Goal: Information Seeking & Learning: Check status

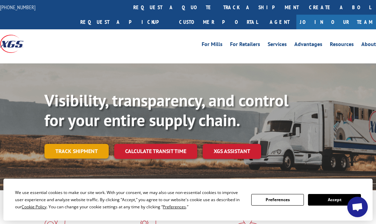
click at [65, 144] on link "Track shipment" at bounding box center [76, 151] width 64 height 14
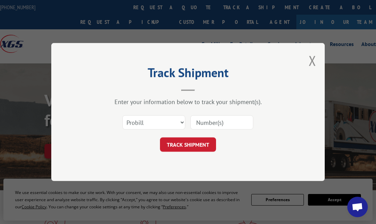
click at [225, 126] on input at bounding box center [221, 122] width 63 height 14
paste input "16955614"
type input "16955614"
click at [198, 143] on button "TRACK SHIPMENT" at bounding box center [188, 145] width 56 height 14
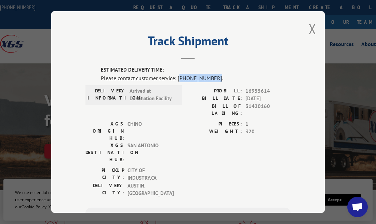
drag, startPoint x: 213, startPoint y: 78, endPoint x: 179, endPoint y: 79, distance: 34.2
click at [179, 79] on div "Please contact customer service: [PHONE_NUMBER]." at bounding box center [196, 78] width 190 height 8
click at [308, 28] on button "Close modal" at bounding box center [312, 29] width 8 height 18
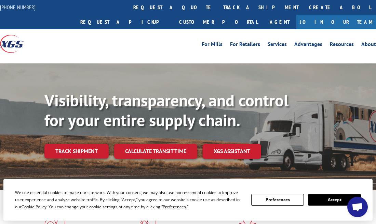
scroll to position [2888, 0]
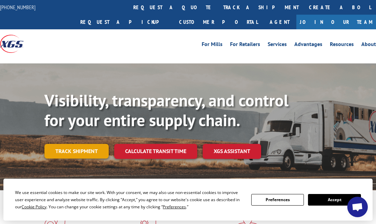
click at [80, 144] on link "Track shipment" at bounding box center [76, 151] width 64 height 14
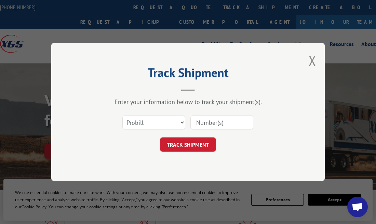
click at [218, 123] on input at bounding box center [221, 122] width 63 height 14
paste input "16955614"
type input "16955614"
click at [195, 137] on form "Select category... Probill BOL PO 16955614 TRACK SHIPMENT" at bounding box center [187, 131] width 205 height 41
click at [195, 151] on button "TRACK SHIPMENT" at bounding box center [188, 145] width 56 height 14
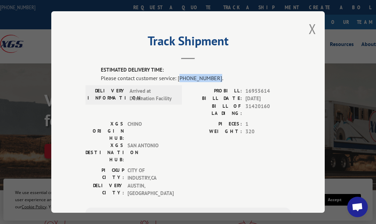
drag, startPoint x: 213, startPoint y: 79, endPoint x: 179, endPoint y: 80, distance: 33.8
click at [179, 80] on div "Please contact customer service: [PHONE_NUMBER]." at bounding box center [196, 78] width 190 height 8
copy div "844) 947-7447"
